Goal: Information Seeking & Learning: Compare options

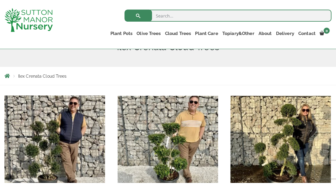
scroll to position [116, 0]
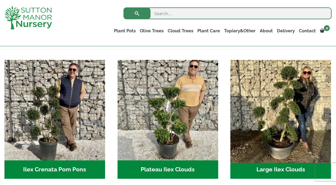
click at [278, 111] on img "Visit product category Large Ilex Clouds" at bounding box center [281, 111] width 106 height 106
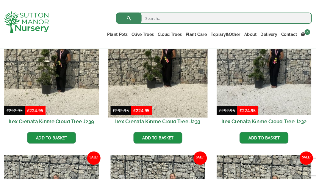
scroll to position [195, 0]
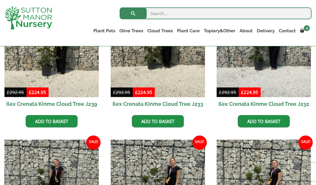
click at [6, 103] on h2 "Ilex Crenata Kinme Cloud Tree J239" at bounding box center [51, 103] width 94 height 13
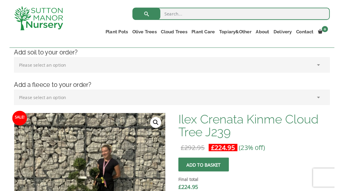
scroll to position [161, 0]
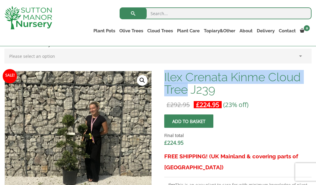
drag, startPoint x: 187, startPoint y: 91, endPoint x: 165, endPoint y: 77, distance: 26.2
click at [165, 77] on h1 "Ilex Crenata Kinme Cloud Tree J239" at bounding box center [237, 83] width 147 height 25
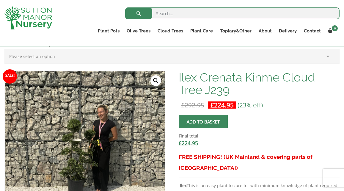
click at [304, 98] on div "Ilex Crenata Kinme Cloud Tree J239 £ 292.95 Original price was: £292.95. £ 224.…" at bounding box center [259, 178] width 161 height 214
click at [315, 31] on link "Contact" at bounding box center [312, 31] width 24 height 8
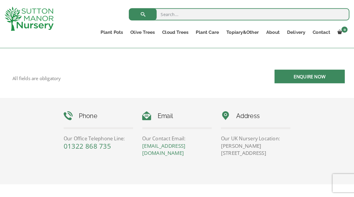
scroll to position [277, 0]
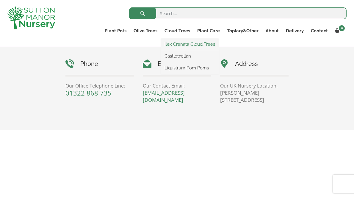
click at [182, 47] on link "Ilex Crenata Cloud Trees" at bounding box center [190, 44] width 58 height 9
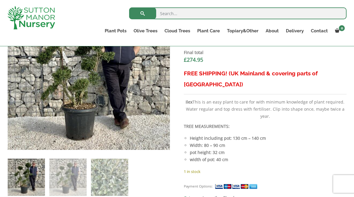
scroll to position [257, 0]
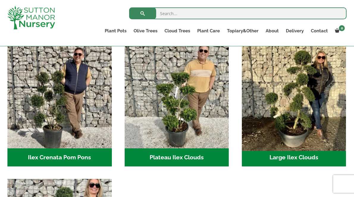
scroll to position [132, 0]
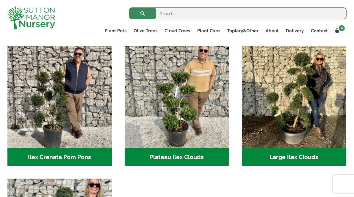
click at [289, 162] on h2 "Large Ilex Clouds (46)" at bounding box center [294, 157] width 104 height 18
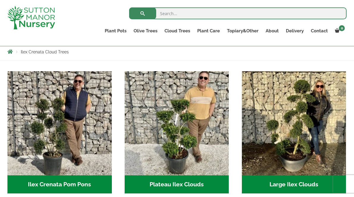
scroll to position [131, 0]
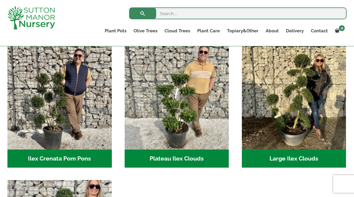
click at [279, 163] on h2 "Large Ilex Clouds (46)" at bounding box center [294, 159] width 104 height 18
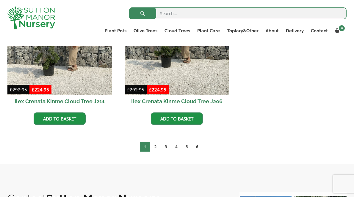
scroll to position [214, 0]
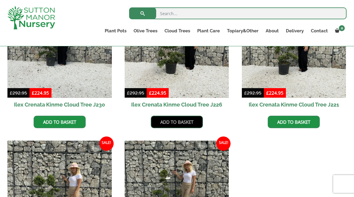
scroll to position [469, 0]
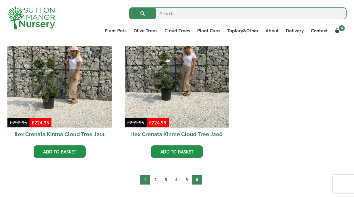
click at [199, 184] on link "6" at bounding box center [197, 180] width 10 height 10
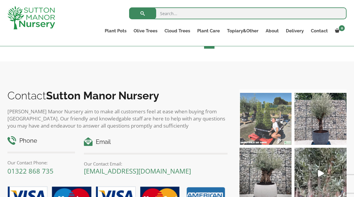
scroll to position [485, 0]
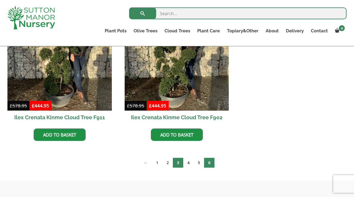
click at [177, 159] on link "3" at bounding box center [178, 163] width 10 height 10
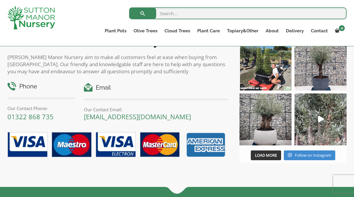
scroll to position [533, 0]
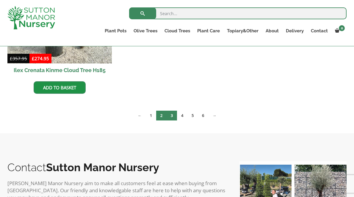
click at [160, 115] on link "2" at bounding box center [161, 116] width 10 height 10
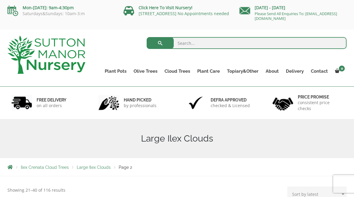
scroll to position [50, 0]
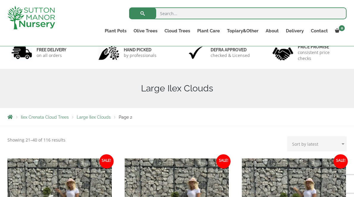
select select "price"
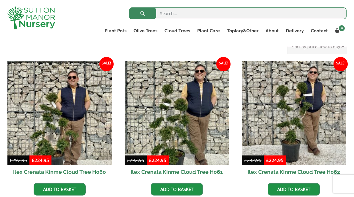
scroll to position [161, 0]
